Goal: Task Accomplishment & Management: Manage account settings

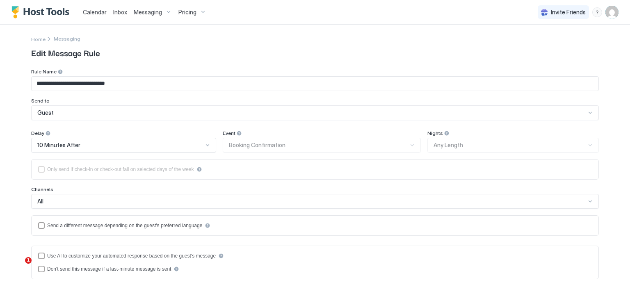
scroll to position [171, 0]
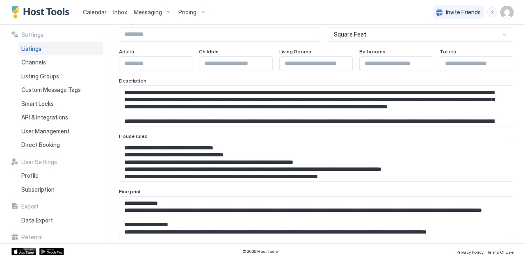
scroll to position [82, 0]
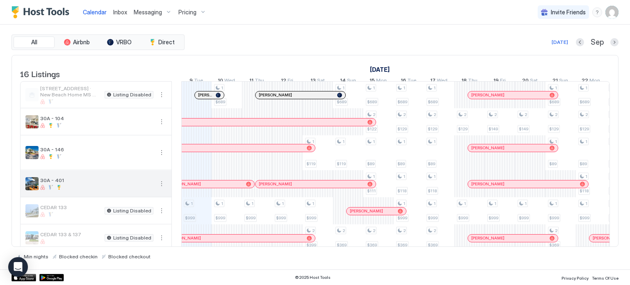
scroll to position [41, 0]
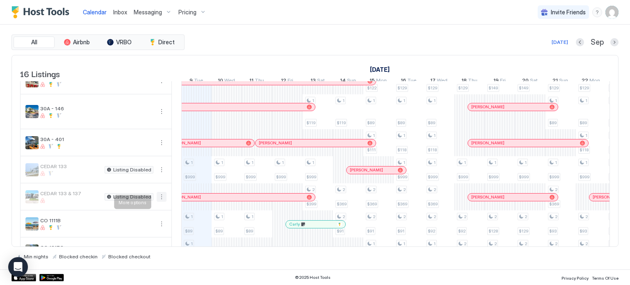
click at [158, 202] on button "More options" at bounding box center [162, 197] width 10 height 10
click at [143, 238] on span "Listing Settings" at bounding box center [147, 240] width 37 height 6
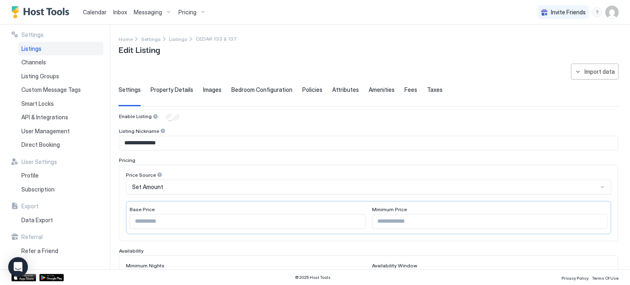
click at [38, 49] on span "Listings" at bounding box center [31, 48] width 20 height 7
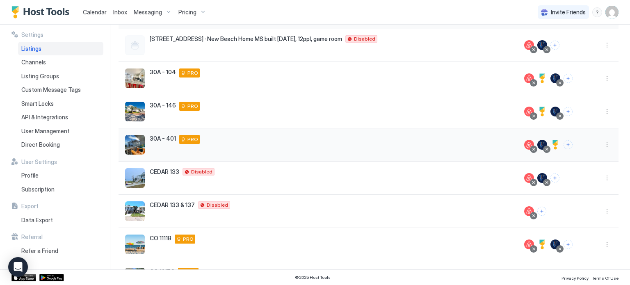
scroll to position [82, 0]
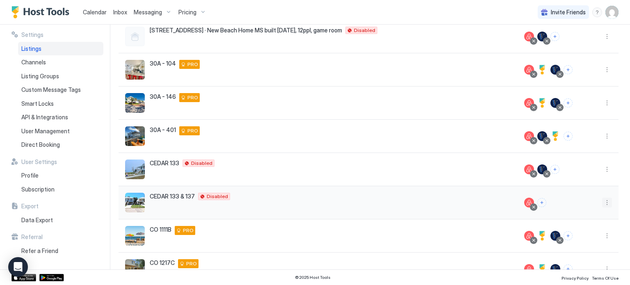
click at [603, 200] on button "More options" at bounding box center [608, 203] width 10 height 10
click at [577, 161] on span "Connect Channel" at bounding box center [584, 164] width 41 height 6
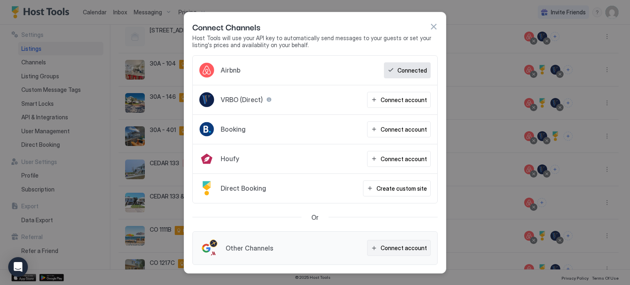
click at [381, 247] on button "Connect account" at bounding box center [399, 248] width 64 height 16
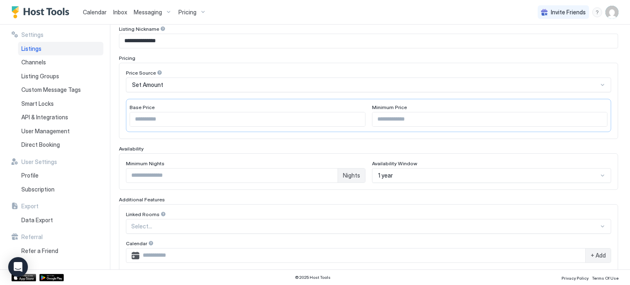
scroll to position [143, 0]
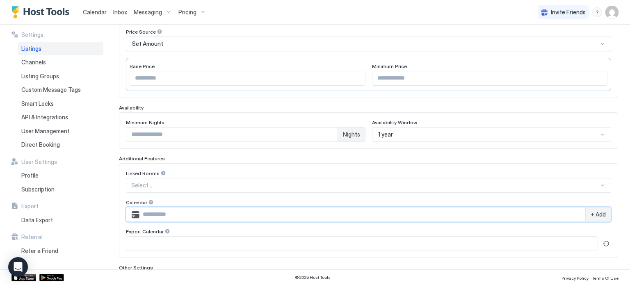
click at [153, 213] on input "Input Field" at bounding box center [363, 215] width 446 height 14
paste input "**********"
type input "**********"
click at [591, 213] on span "+ Add" at bounding box center [598, 214] width 15 height 7
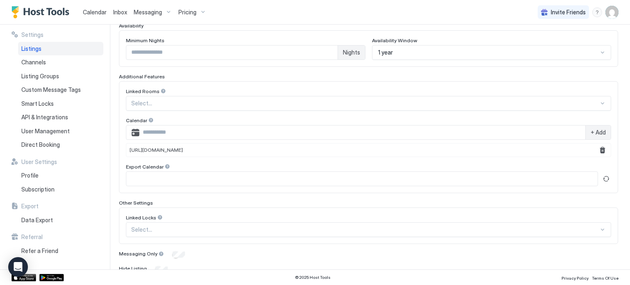
scroll to position [259, 0]
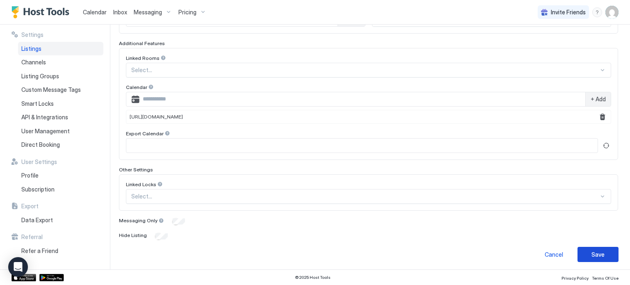
click at [592, 252] on div "Save" at bounding box center [598, 254] width 13 height 9
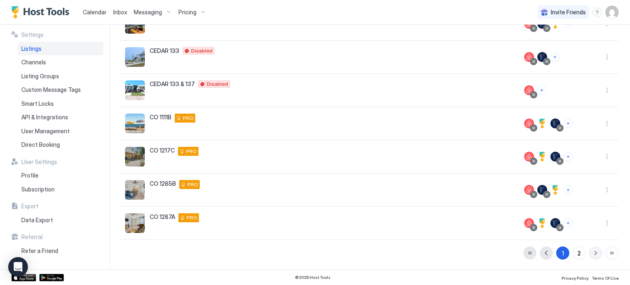
scroll to position [193, 0]
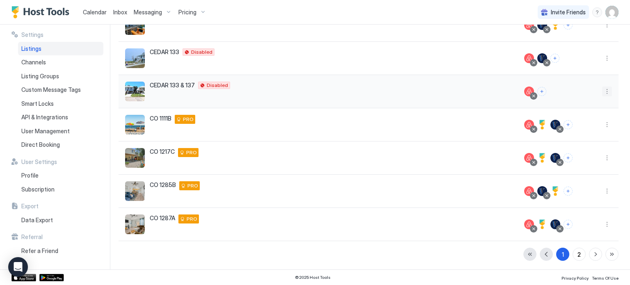
click at [603, 93] on button "More options" at bounding box center [608, 92] width 10 height 10
click at [570, 115] on span "Pricing" at bounding box center [572, 115] width 16 height 6
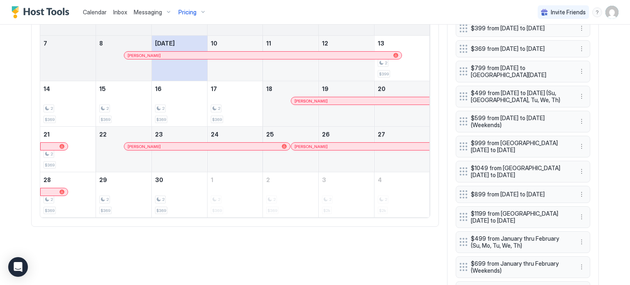
scroll to position [287, 0]
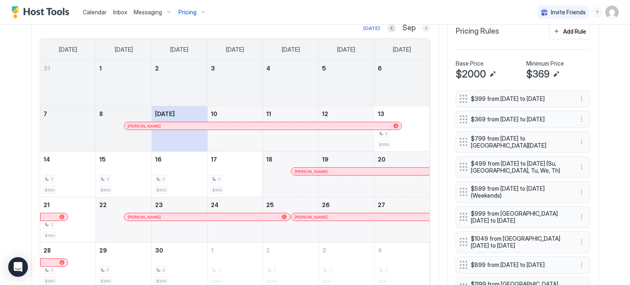
click at [424, 26] on button "Next month" at bounding box center [426, 28] width 8 height 8
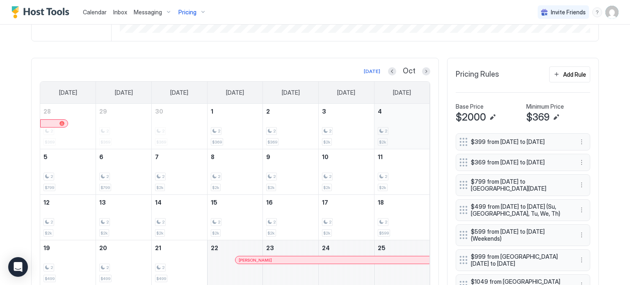
scroll to position [211, 0]
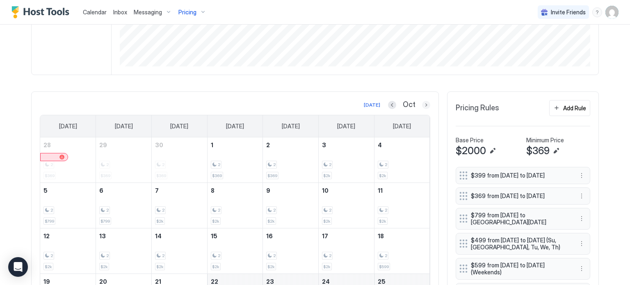
click at [422, 103] on button "Next month" at bounding box center [426, 105] width 8 height 8
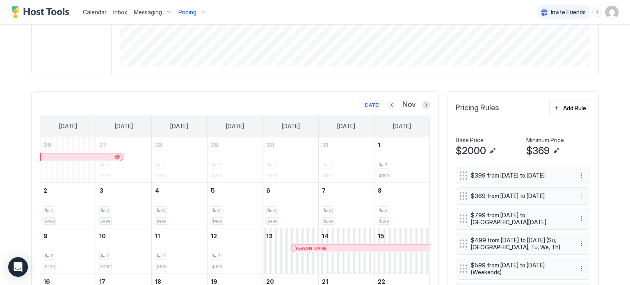
click at [388, 103] on button "Previous month" at bounding box center [392, 105] width 8 height 8
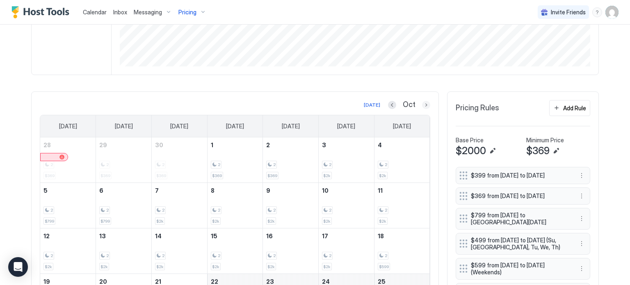
click at [422, 101] on button "Next month" at bounding box center [426, 105] width 8 height 8
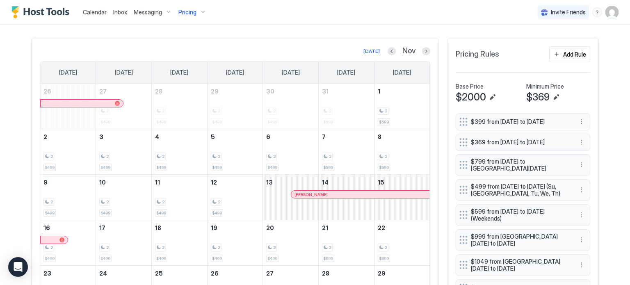
scroll to position [252, 0]
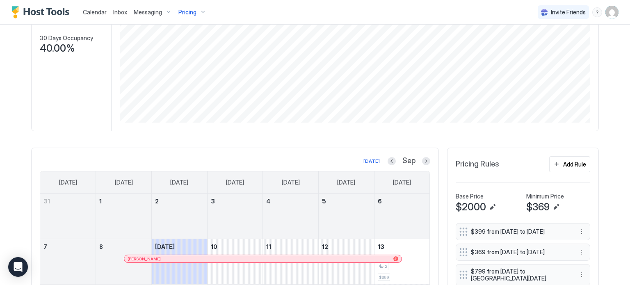
scroll to position [246, 0]
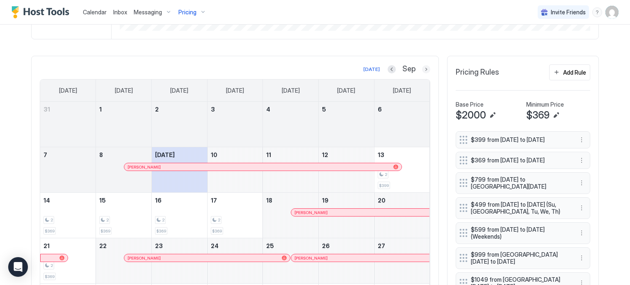
click at [423, 69] on button "Next month" at bounding box center [426, 69] width 8 height 8
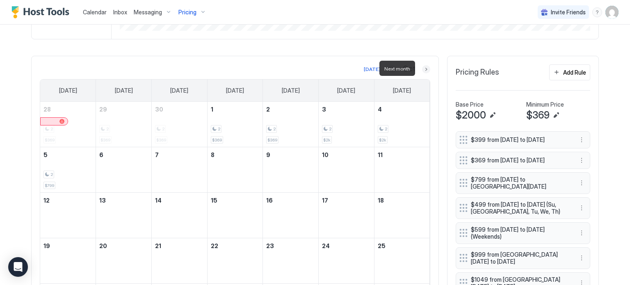
click at [423, 69] on button "Next month" at bounding box center [426, 69] width 8 height 8
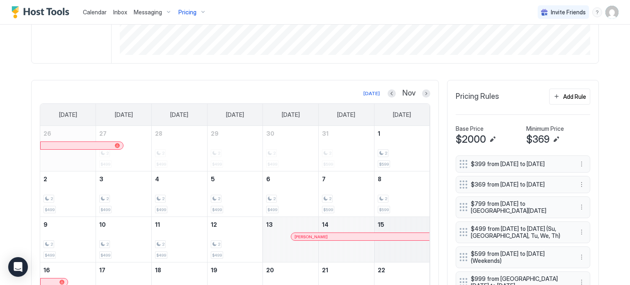
scroll to position [205, 0]
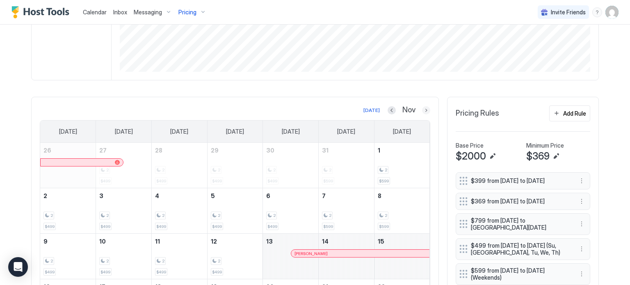
click at [424, 111] on button "Next month" at bounding box center [426, 110] width 8 height 8
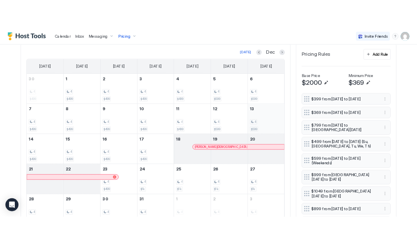
scroll to position [287, 0]
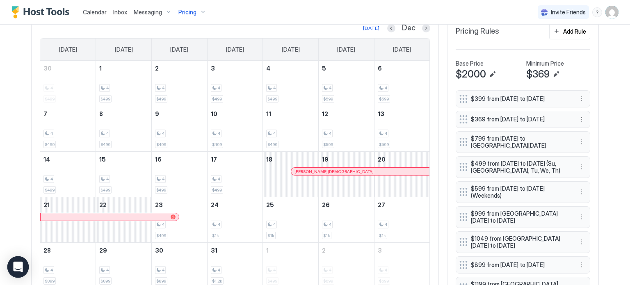
click at [18, 267] on icon "Open Intercom Messenger" at bounding box center [17, 267] width 9 height 11
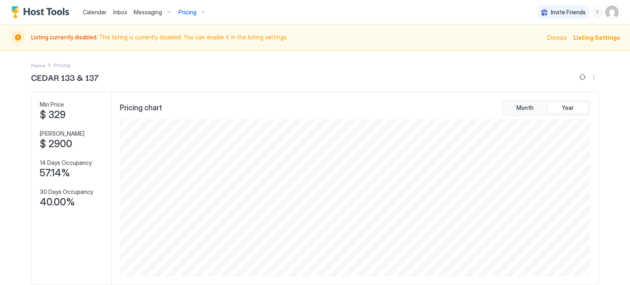
scroll to position [0, 0]
click at [596, 39] on span "Listing Settings" at bounding box center [597, 38] width 47 height 9
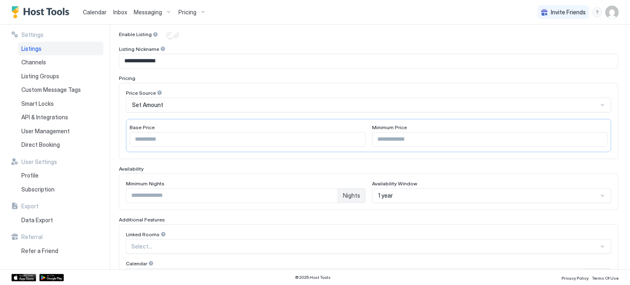
scroll to position [164, 0]
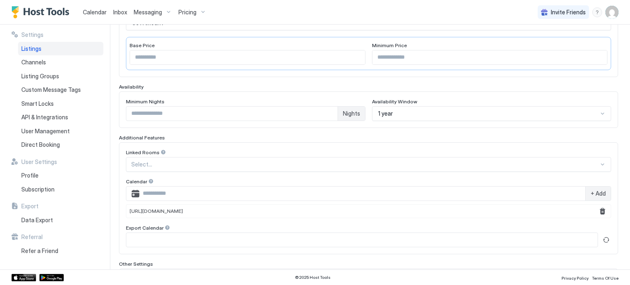
click at [183, 208] on span "[URL][DOMAIN_NAME]" at bounding box center [156, 211] width 53 height 6
click at [598, 209] on button "Remove" at bounding box center [603, 211] width 10 height 10
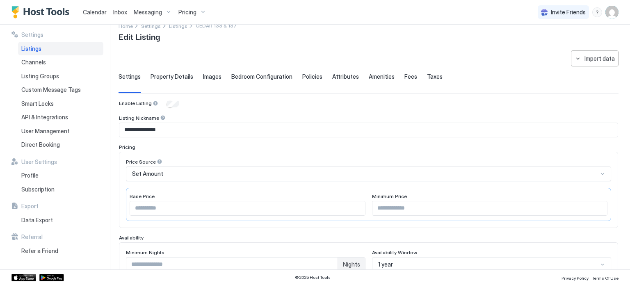
scroll to position [0, 0]
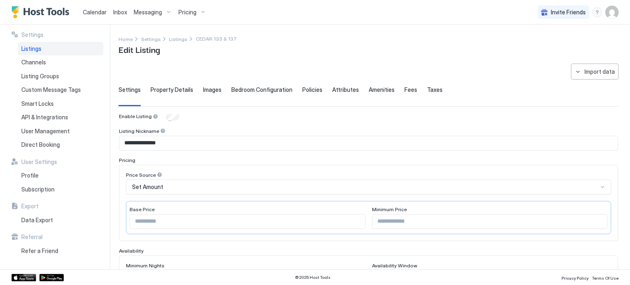
click at [30, 49] on span "Listings" at bounding box center [31, 48] width 20 height 7
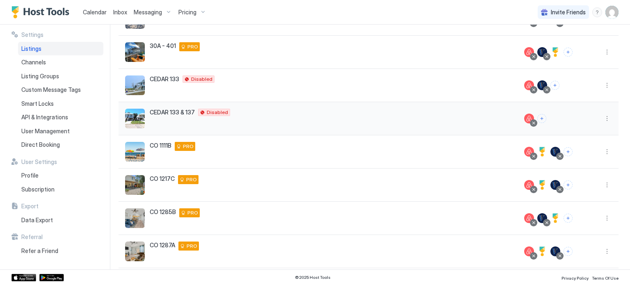
scroll to position [152, 0]
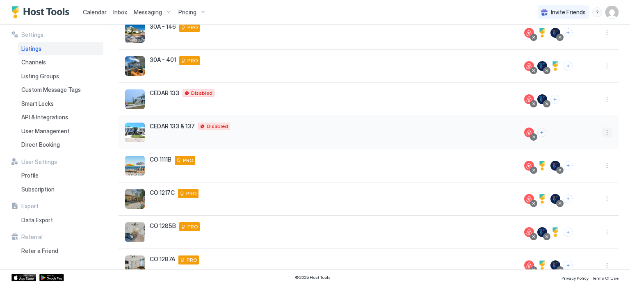
click at [603, 133] on button "More options" at bounding box center [608, 133] width 10 height 10
click at [580, 171] on span "Listing Settings" at bounding box center [582, 170] width 37 height 6
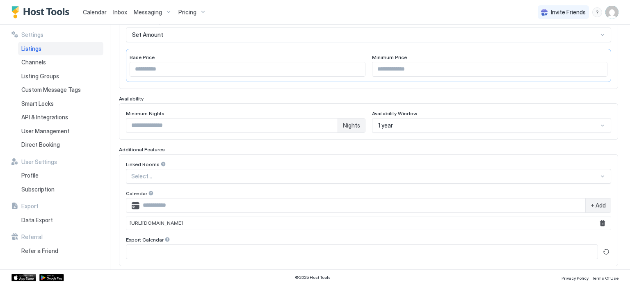
scroll to position [61, 0]
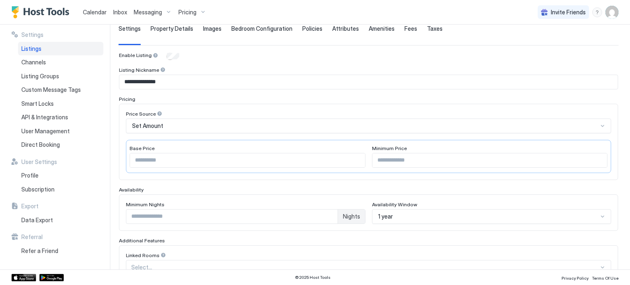
click at [606, 14] on img "User profile" at bounding box center [612, 12] width 13 height 13
click at [534, 45] on span "Settings" at bounding box center [538, 45] width 22 height 7
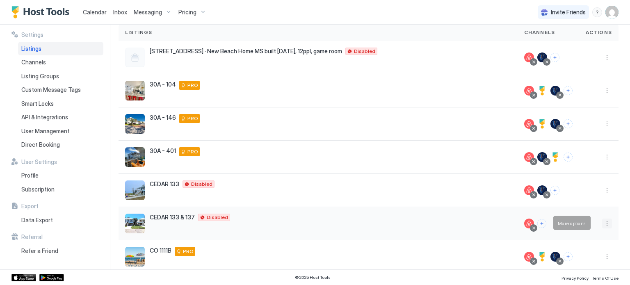
click at [603, 221] on button "More options" at bounding box center [608, 224] width 10 height 10
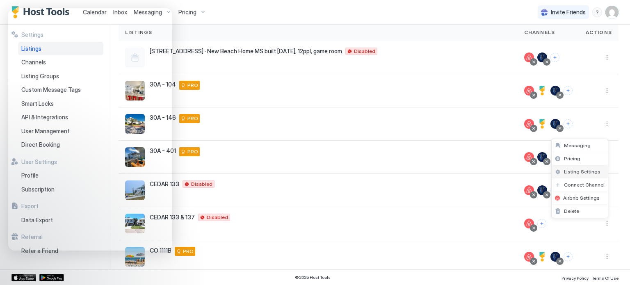
click at [594, 174] on span "Listing Settings" at bounding box center [582, 172] width 37 height 6
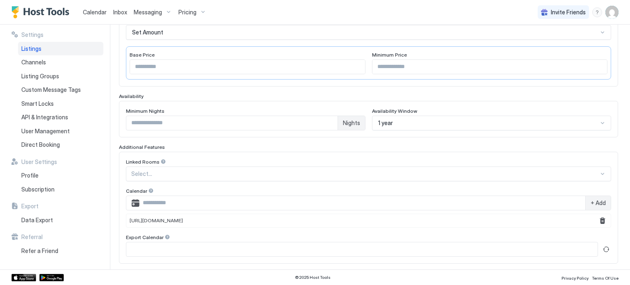
scroll to position [184, 0]
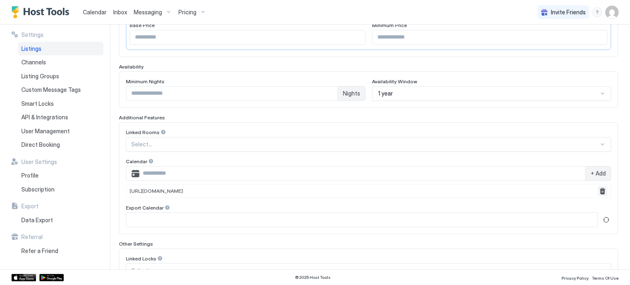
click at [598, 188] on button "Remove" at bounding box center [603, 191] width 10 height 10
click at [287, 174] on input "Input Field" at bounding box center [363, 174] width 446 height 14
paste input "**********"
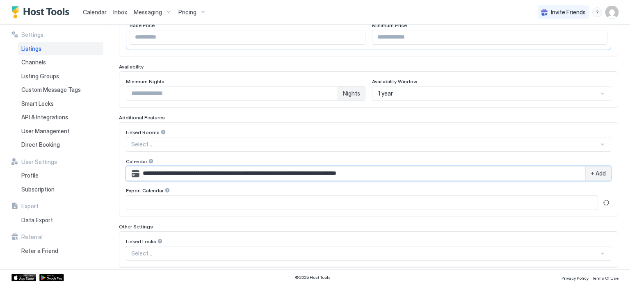
type input "**********"
click at [591, 172] on span "+ Add" at bounding box center [598, 173] width 15 height 7
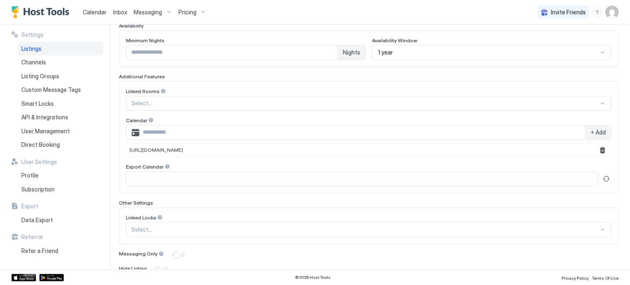
scroll to position [259, 0]
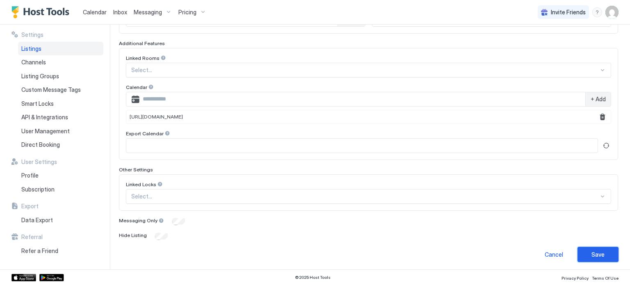
click at [595, 251] on div "Save" at bounding box center [598, 254] width 13 height 9
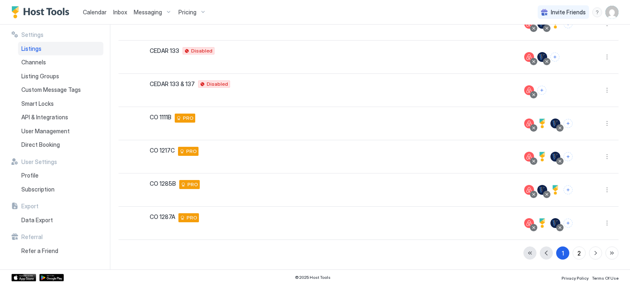
scroll to position [193, 0]
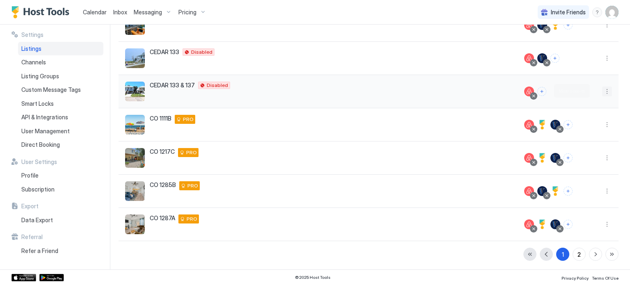
click at [603, 91] on button "More options" at bounding box center [608, 92] width 10 height 10
click at [570, 114] on span "Pricing" at bounding box center [572, 115] width 16 height 6
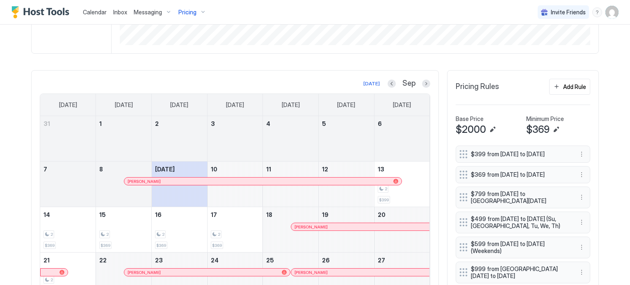
scroll to position [246, 0]
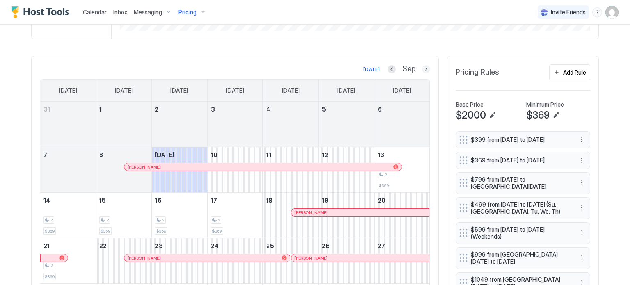
click at [423, 67] on button "Next month" at bounding box center [426, 69] width 8 height 8
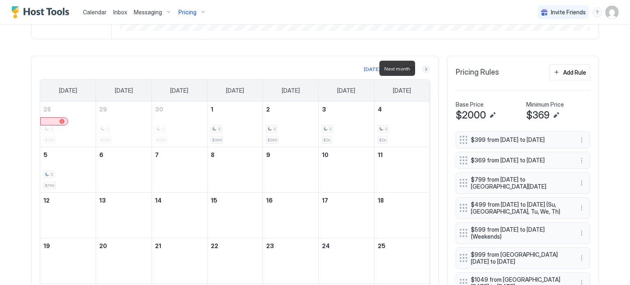
click at [423, 67] on button "Next month" at bounding box center [426, 69] width 8 height 8
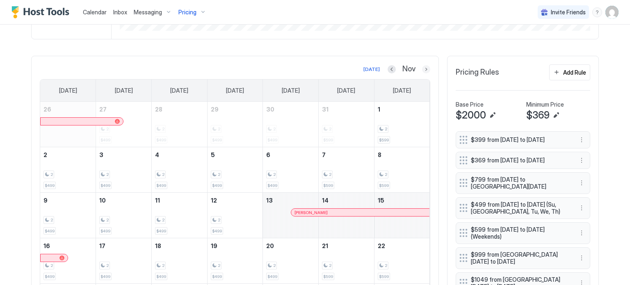
click at [422, 70] on button "Next month" at bounding box center [426, 69] width 8 height 8
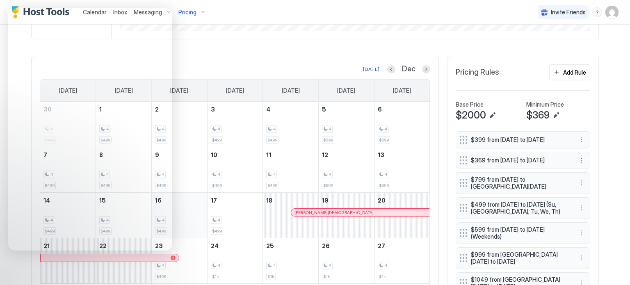
click at [199, 200] on div "4 $499" at bounding box center [179, 215] width 49 height 39
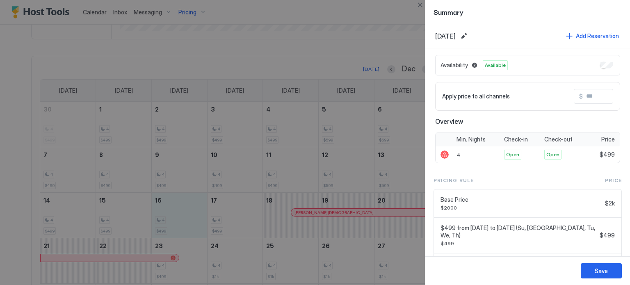
click at [371, 54] on div at bounding box center [315, 142] width 630 height 285
click at [417, 3] on button "Close" at bounding box center [420, 5] width 10 height 10
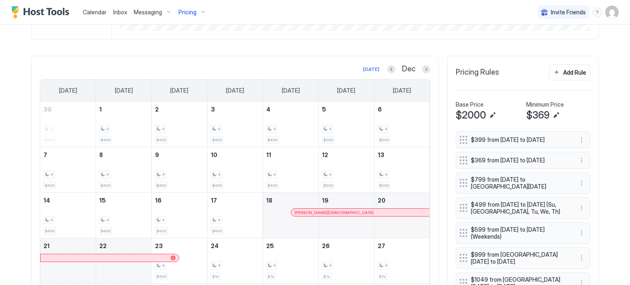
click at [134, 11] on span "Messaging" at bounding box center [148, 12] width 28 height 7
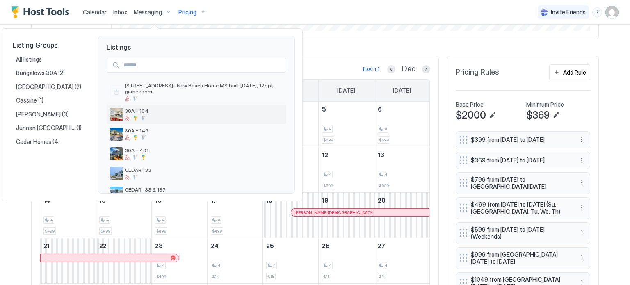
click at [181, 117] on div at bounding box center [204, 118] width 158 height 5
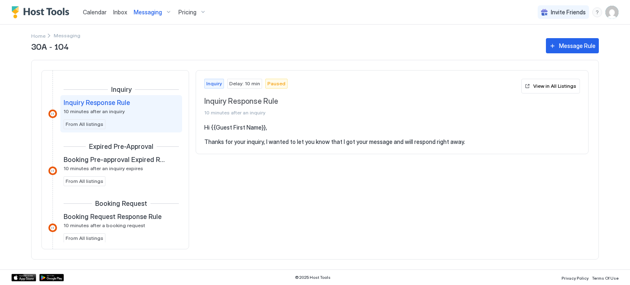
click at [102, 13] on span "Calendar" at bounding box center [95, 12] width 24 height 7
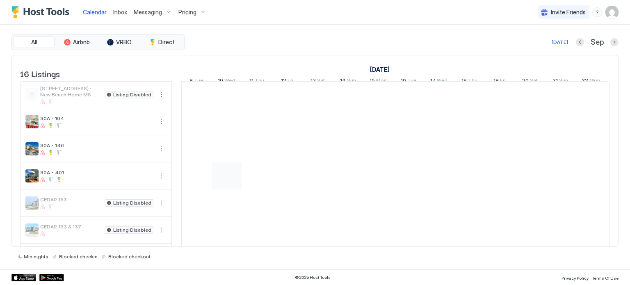
scroll to position [0, 456]
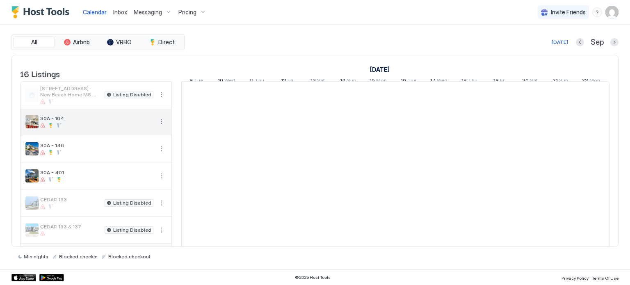
click at [159, 127] on button "More options" at bounding box center [162, 122] width 10 height 10
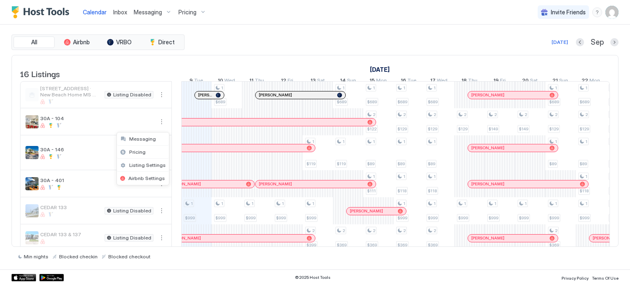
click at [160, 129] on div at bounding box center [315, 142] width 630 height 285
click at [160, 127] on button "More options" at bounding box center [162, 122] width 10 height 10
click at [148, 153] on div "Pricing" at bounding box center [143, 152] width 52 height 13
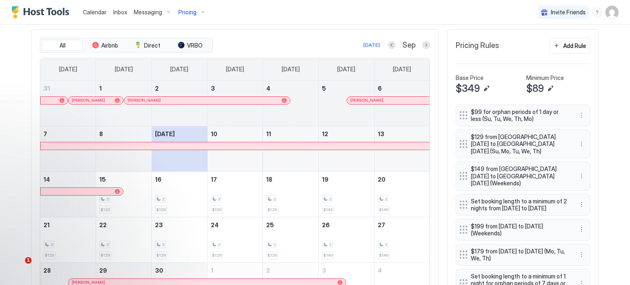
scroll to position [287, 0]
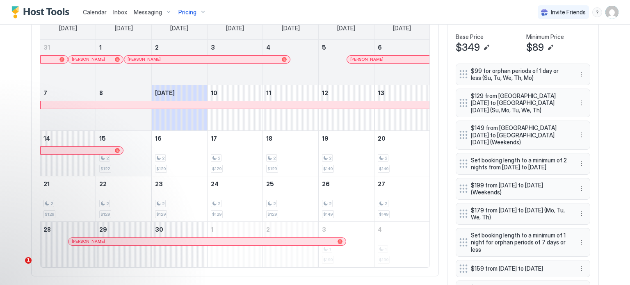
click at [133, 150] on div "2 $122" at bounding box center [123, 153] width 49 height 39
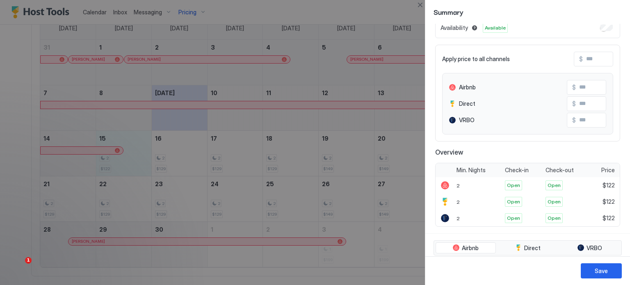
scroll to position [0, 0]
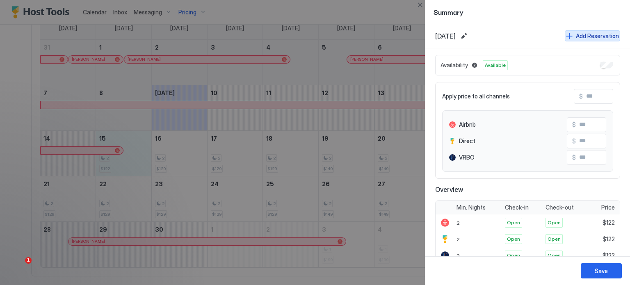
click at [576, 37] on div "Add Reservation" at bounding box center [597, 36] width 43 height 9
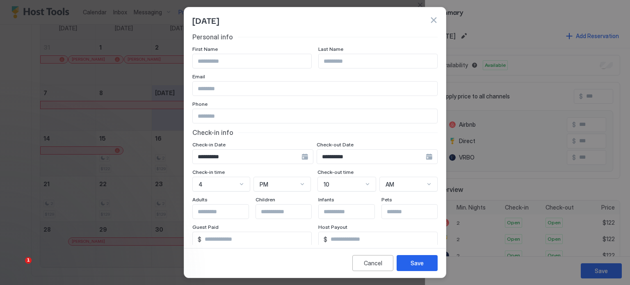
click at [422, 159] on div "**********" at bounding box center [377, 156] width 121 height 15
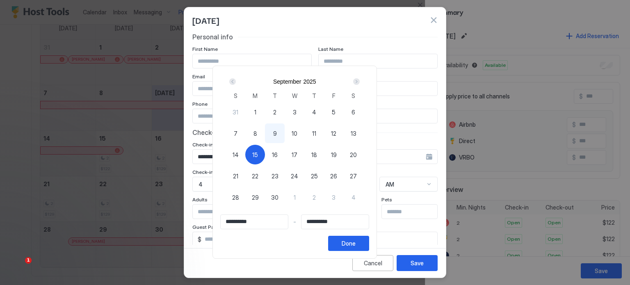
click at [357, 154] on span "20" at bounding box center [353, 155] width 7 height 9
type input "**********"
click at [265, 153] on div "15" at bounding box center [255, 155] width 20 height 20
type input "**********"
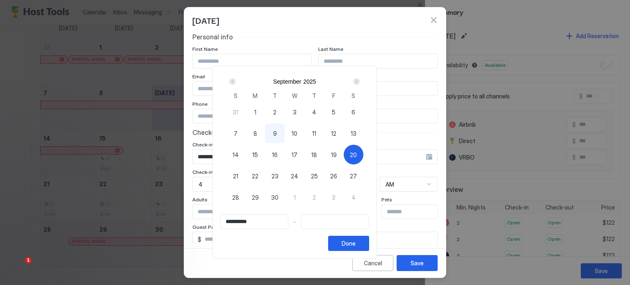
type input "**********"
click at [357, 156] on span "20" at bounding box center [353, 155] width 7 height 9
type input "**********"
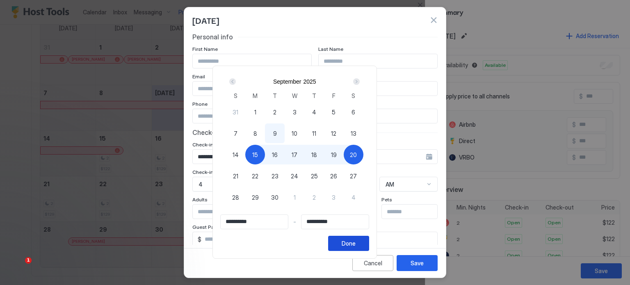
click at [356, 242] on div "Done" at bounding box center [349, 243] width 14 height 9
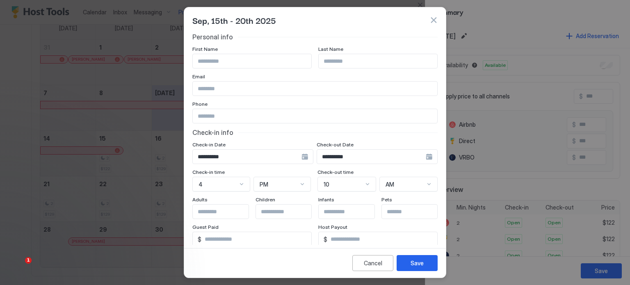
click at [258, 56] on input "Input Field" at bounding box center [252, 61] width 119 height 14
type input "********"
click at [410, 262] on button "Save" at bounding box center [417, 263] width 41 height 16
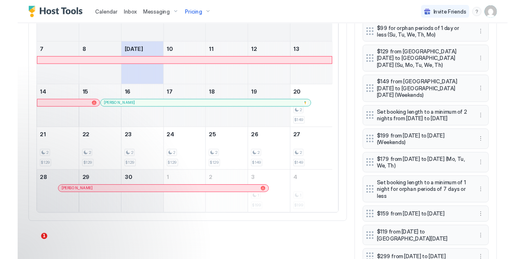
scroll to position [133, 401]
